Goal: Task Accomplishment & Management: Complete application form

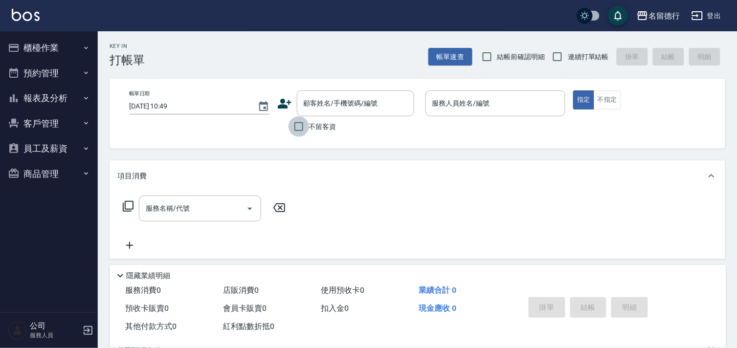
click at [296, 125] on input "不留客資" at bounding box center [298, 126] width 21 height 21
checkbox input "true"
click at [562, 56] on input "連續打單結帳" at bounding box center [557, 56] width 21 height 21
checkbox input "true"
click at [440, 103] on div "服務人員姓名/編號 服務人員姓名/編號" at bounding box center [495, 103] width 140 height 26
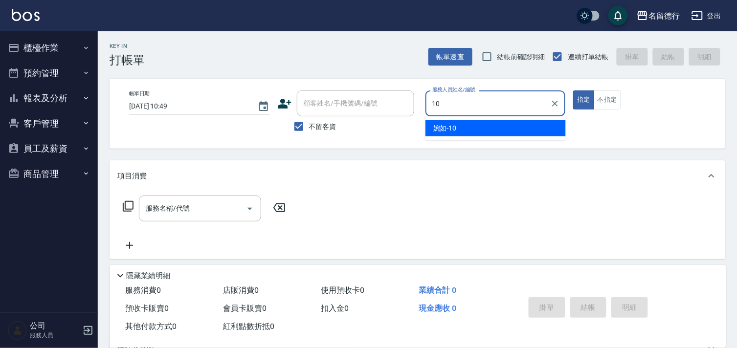
type input "婉如-10"
type button "true"
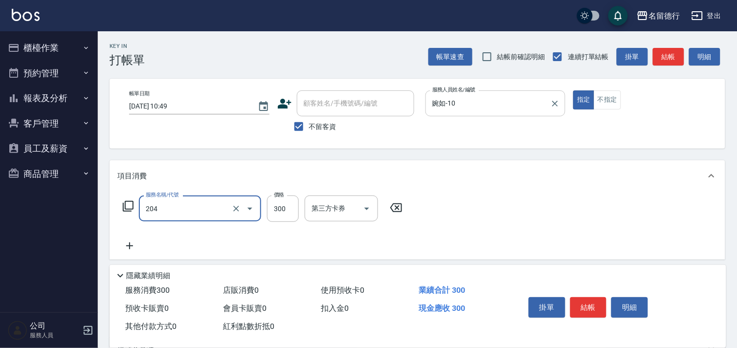
type input "洗髮(204)"
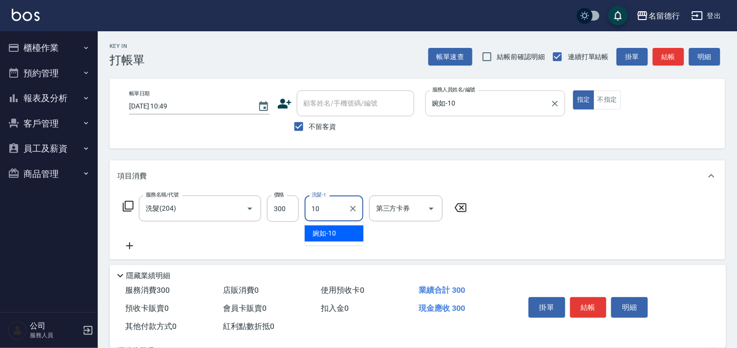
type input "婉如-10"
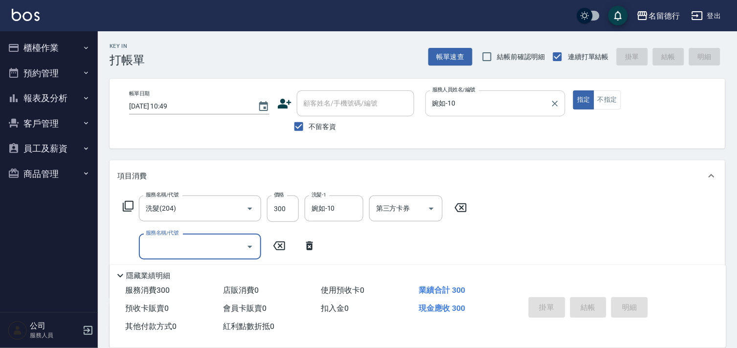
type input "[DATE] 13:46"
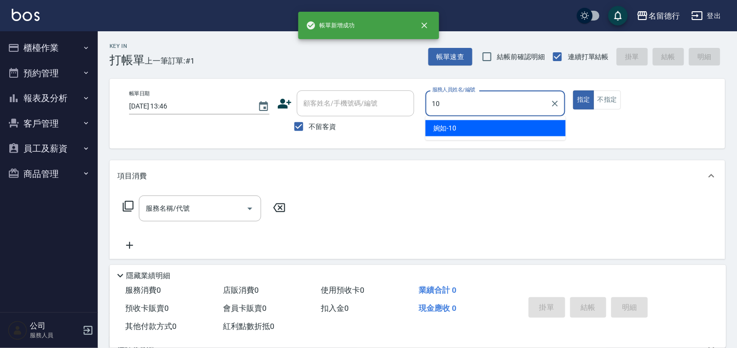
type input "婉如-10"
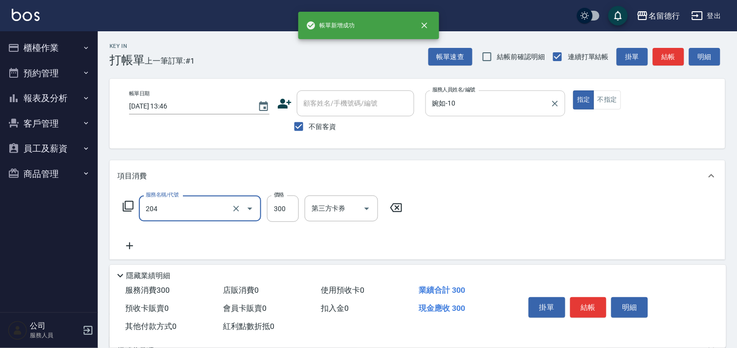
type input "洗髮(204)"
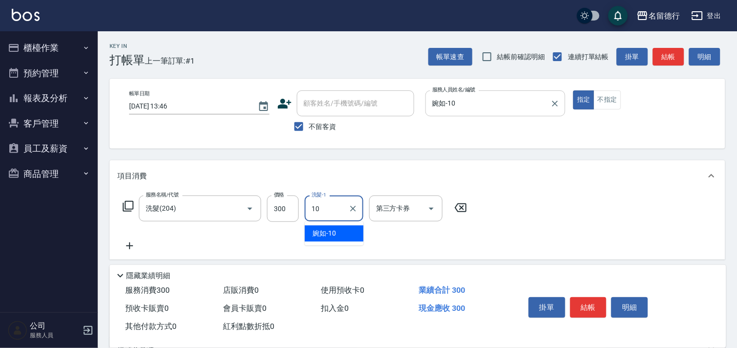
type input "婉如-10"
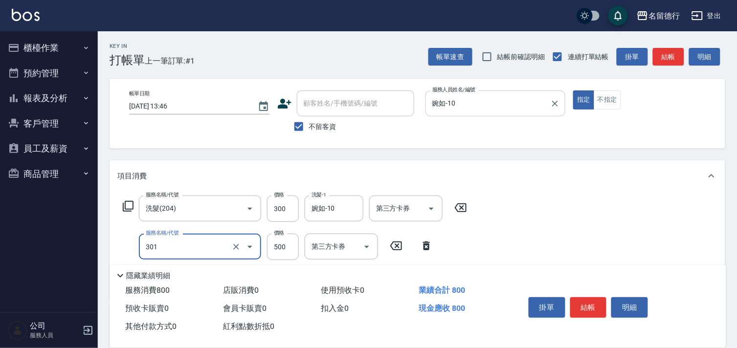
type input "剪髮(301)"
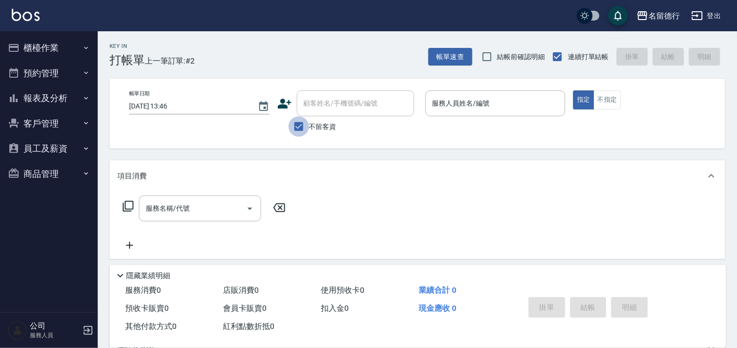
click at [302, 128] on input "不留客資" at bounding box center [298, 126] width 21 height 21
checkbox input "false"
click at [316, 109] on input "顧客姓名/手機號碼/編號" at bounding box center [348, 103] width 94 height 17
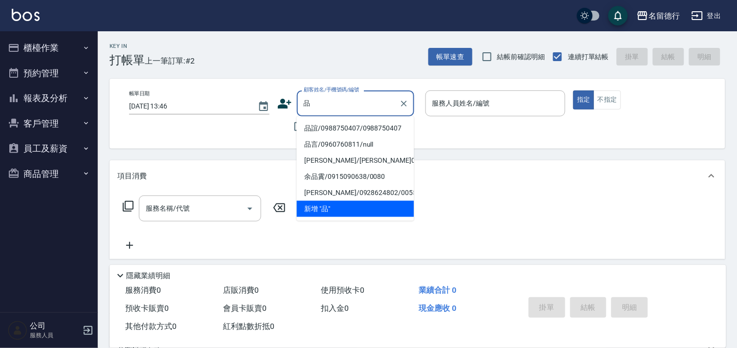
click at [315, 132] on li "品誼/0988750407/0988750407" at bounding box center [355, 128] width 117 height 16
type input "品誼/0988750407/0988750407"
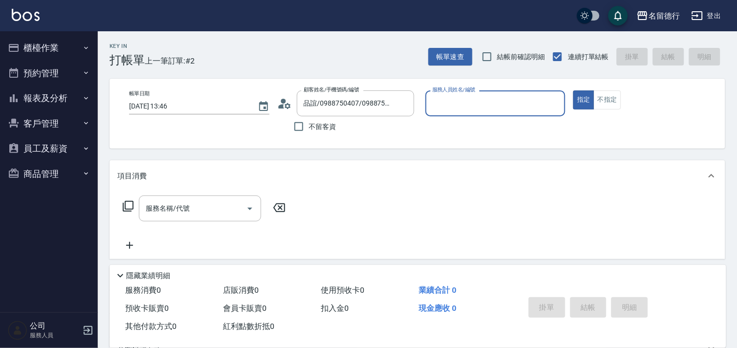
type input "婉如-10"
click at [158, 212] on div "服務名稱/代號 服務名稱/代號" at bounding box center [200, 209] width 122 height 26
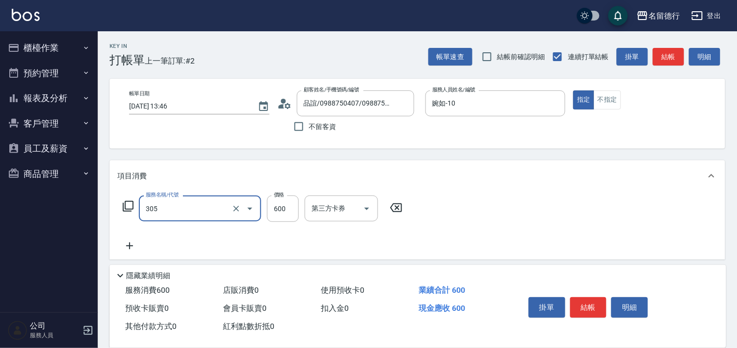
type input "剪髮(305)"
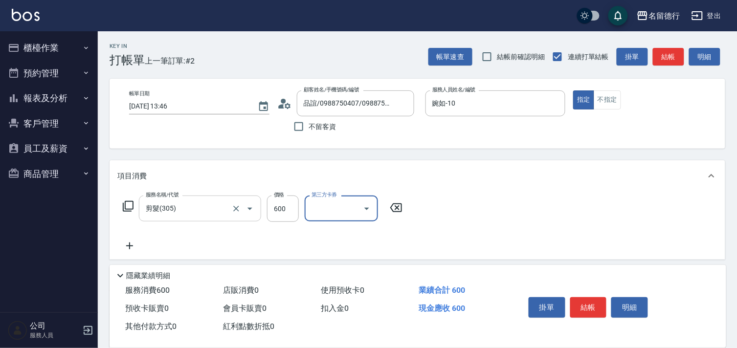
scroll to position [132, 0]
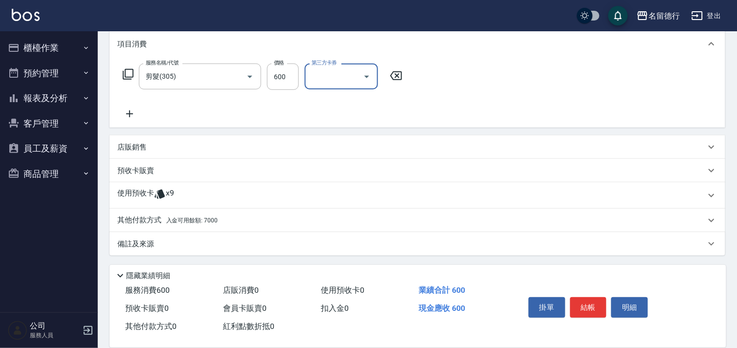
click at [140, 198] on p "使用預收卡" at bounding box center [135, 195] width 37 height 15
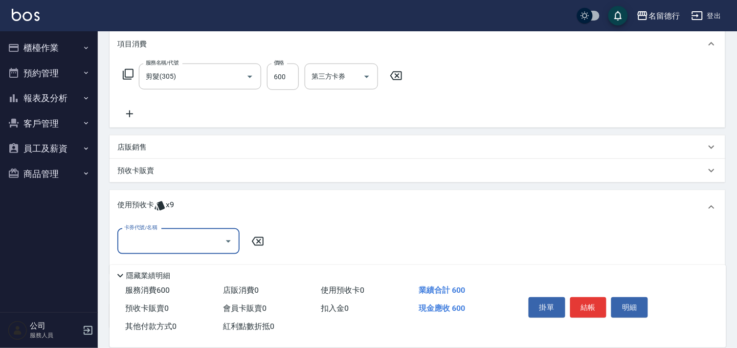
scroll to position [0, 0]
click at [136, 235] on input "卡券代號/名稱" at bounding box center [171, 241] width 99 height 17
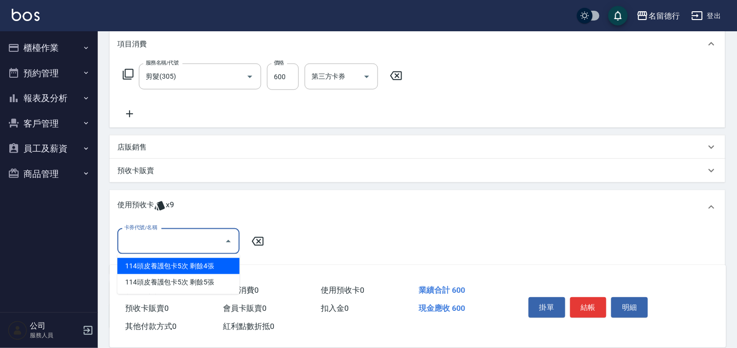
click at [149, 267] on div "114頭皮養護包卡5次 剩餘4張" at bounding box center [178, 266] width 122 height 16
type input "114頭皮養護包卡5次"
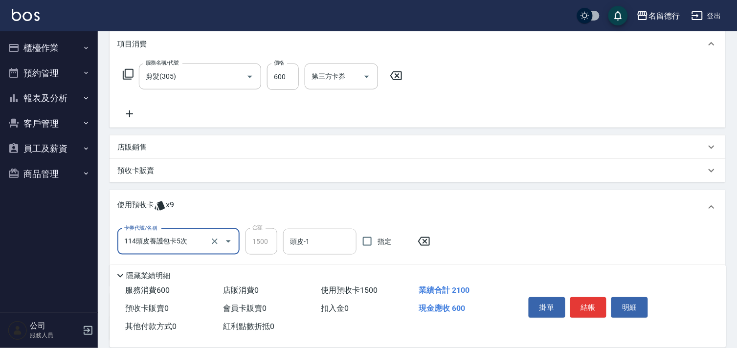
click at [294, 241] on div "頭皮-1 頭皮-1" at bounding box center [319, 242] width 73 height 26
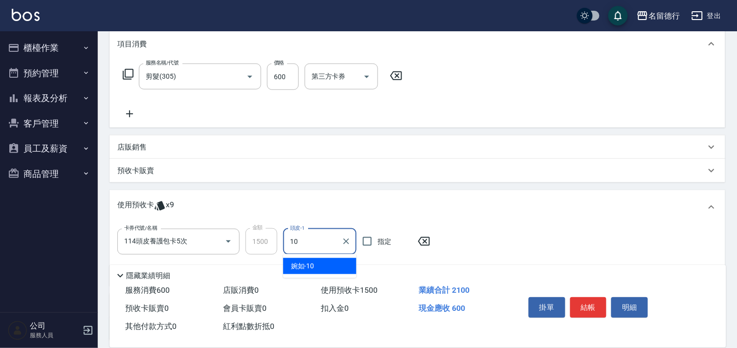
type input "婉如-10"
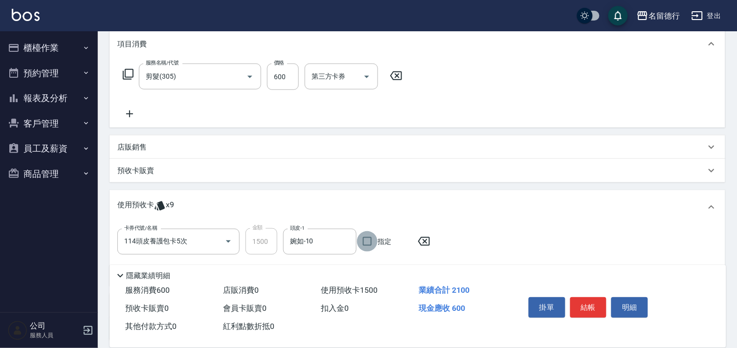
click at [365, 243] on input "指定" at bounding box center [367, 241] width 21 height 21
checkbox input "true"
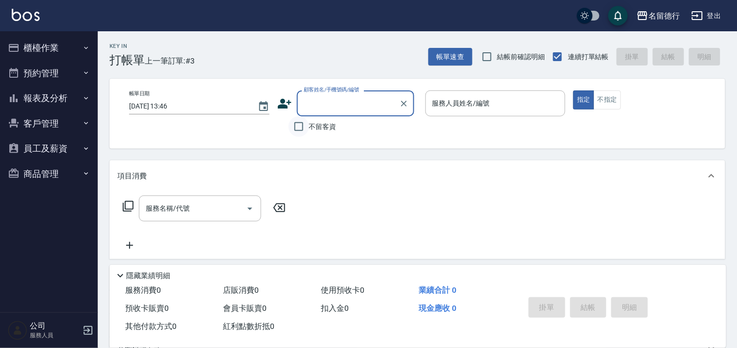
click at [297, 128] on input "不留客資" at bounding box center [298, 126] width 21 height 21
checkbox input "true"
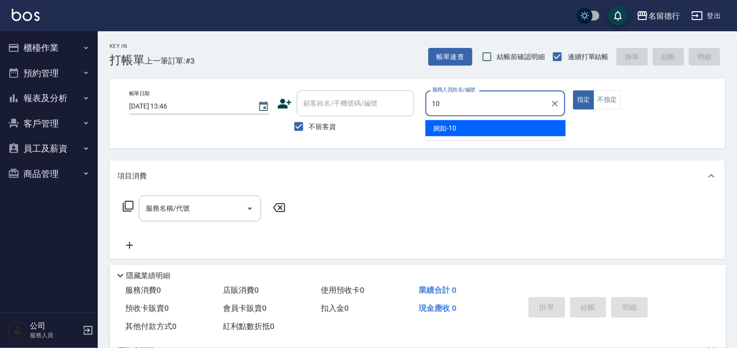
type input "婉如-10"
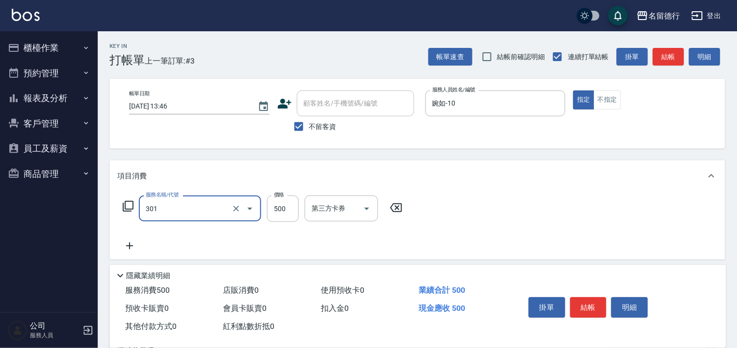
type input "剪髮(301)"
type input "200"
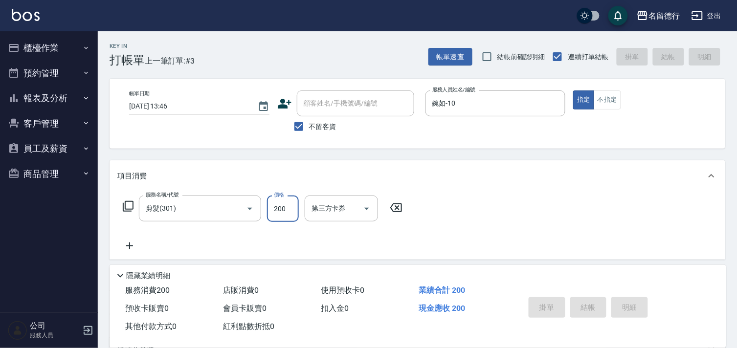
type input "[DATE] 13:47"
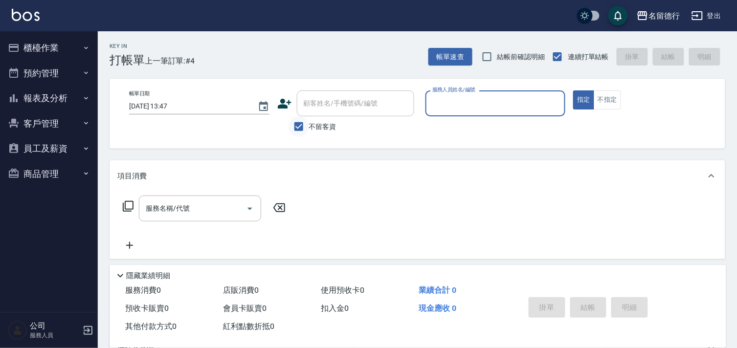
click at [305, 131] on input "不留客資" at bounding box center [298, 126] width 21 height 21
checkbox input "false"
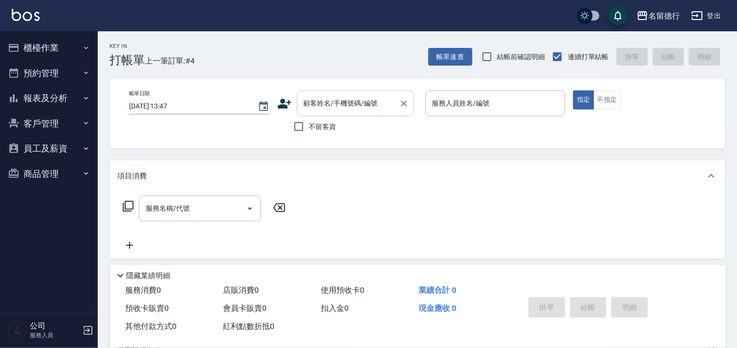
click at [340, 109] on input "顧客姓名/手機號碼/編號" at bounding box center [348, 103] width 94 height 17
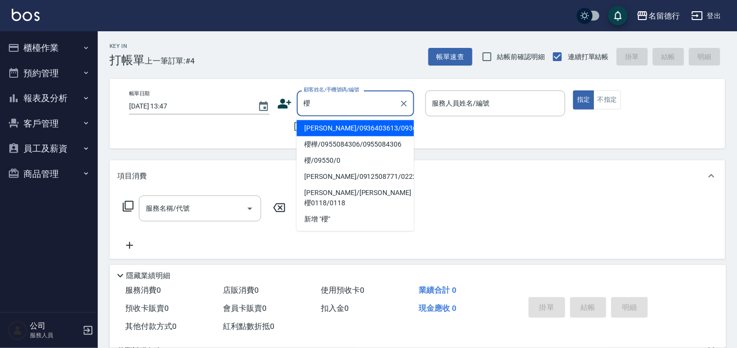
click at [328, 124] on li "[PERSON_NAME]/0936403613/0936403613" at bounding box center [355, 128] width 117 height 16
type input "[PERSON_NAME]/0936403613/0936403613"
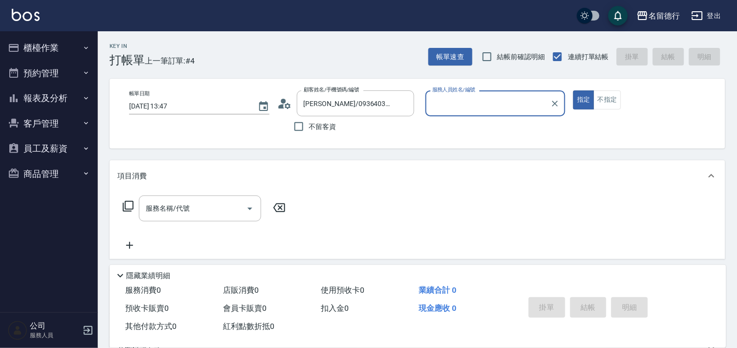
type input "品言-07"
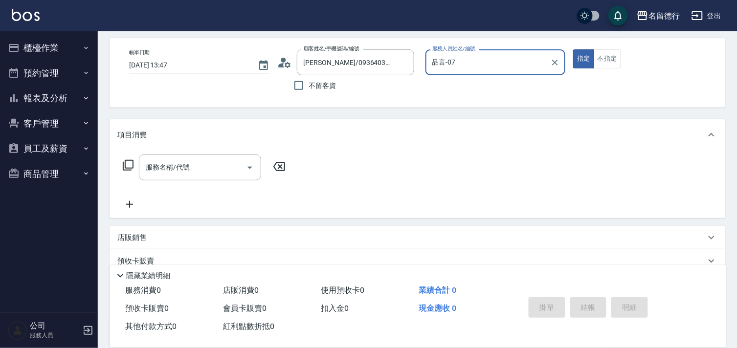
scroll to position [131, 0]
